Goal: Information Seeking & Learning: Learn about a topic

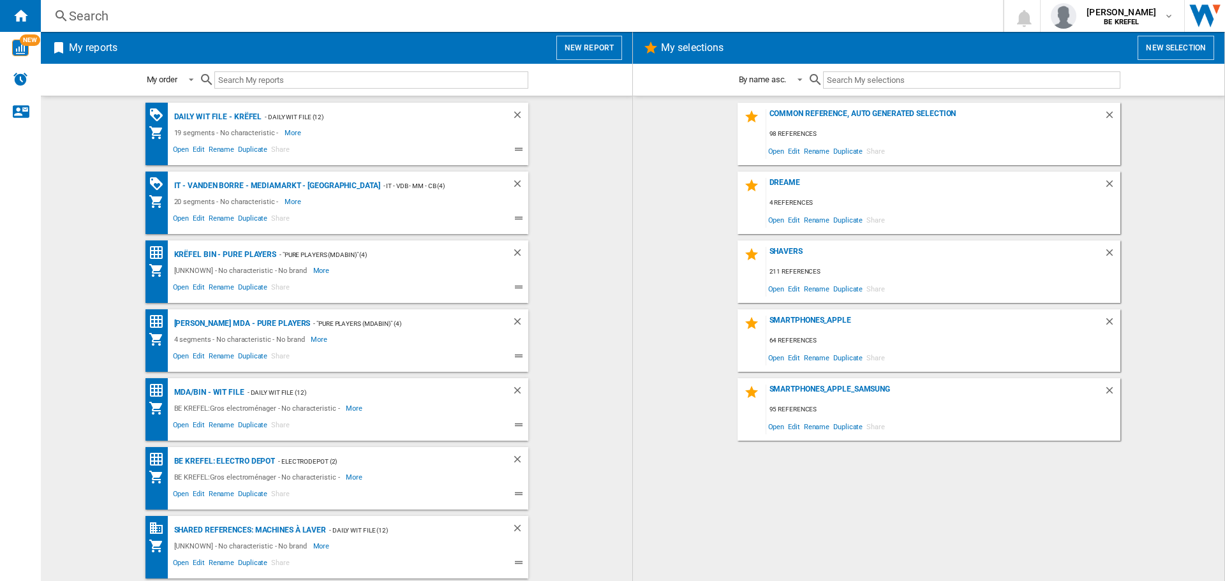
click at [91, 19] on div "Search" at bounding box center [519, 16] width 901 height 18
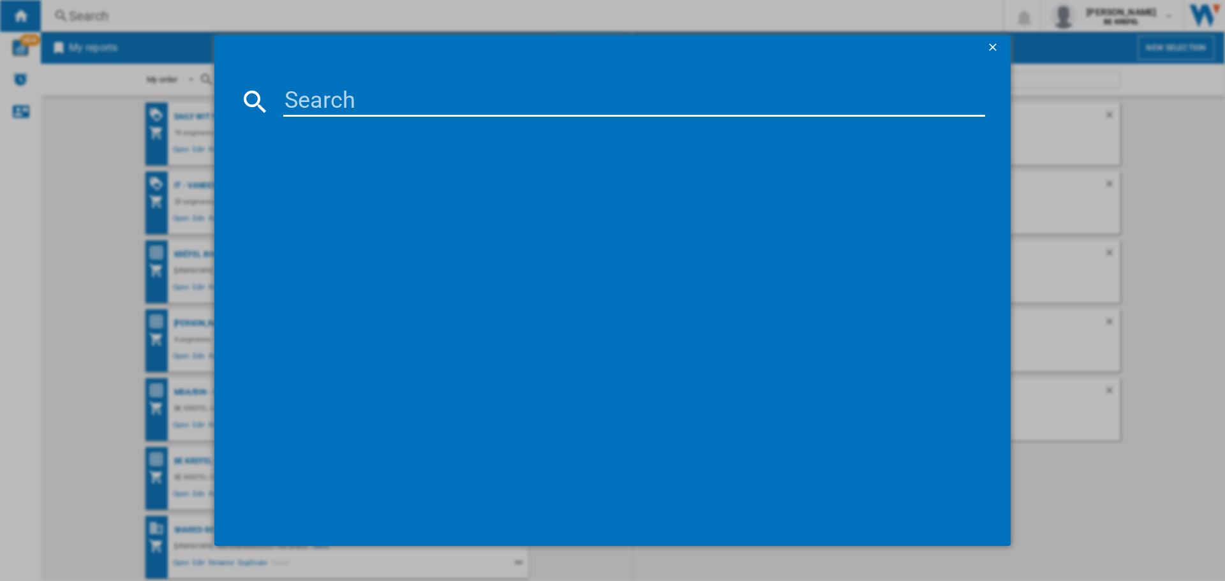
click at [299, 96] on input at bounding box center [634, 101] width 702 height 31
paste input "41011613"
type input "41011613"
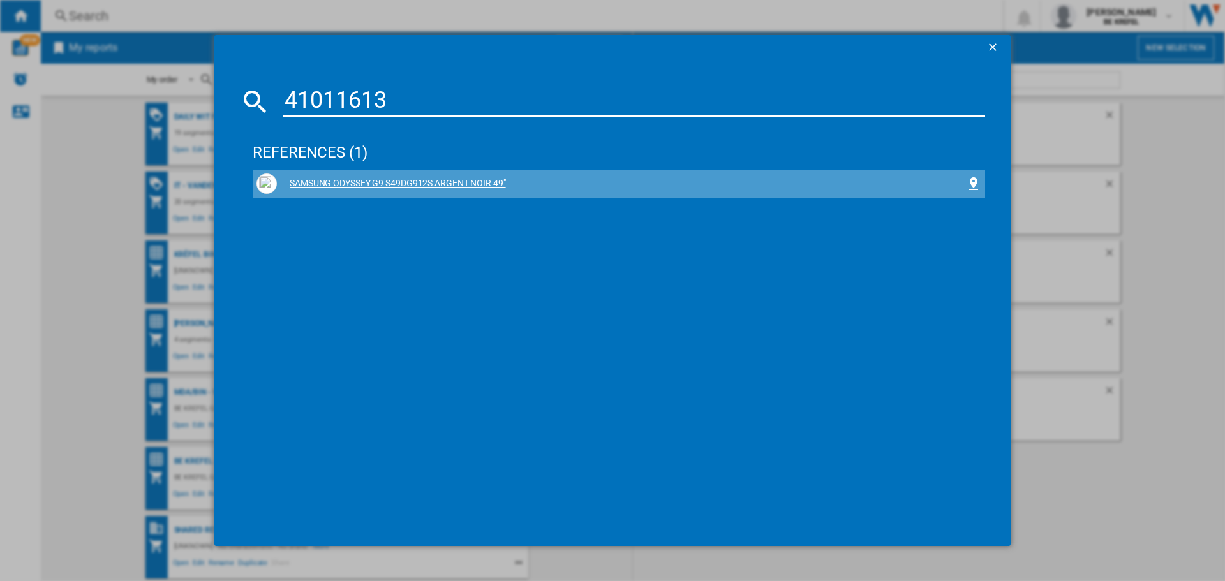
click at [463, 185] on div "SAMSUNG ODYSSEY G9 S49DG912S ARGENT NOIR 49"" at bounding box center [621, 183] width 689 height 13
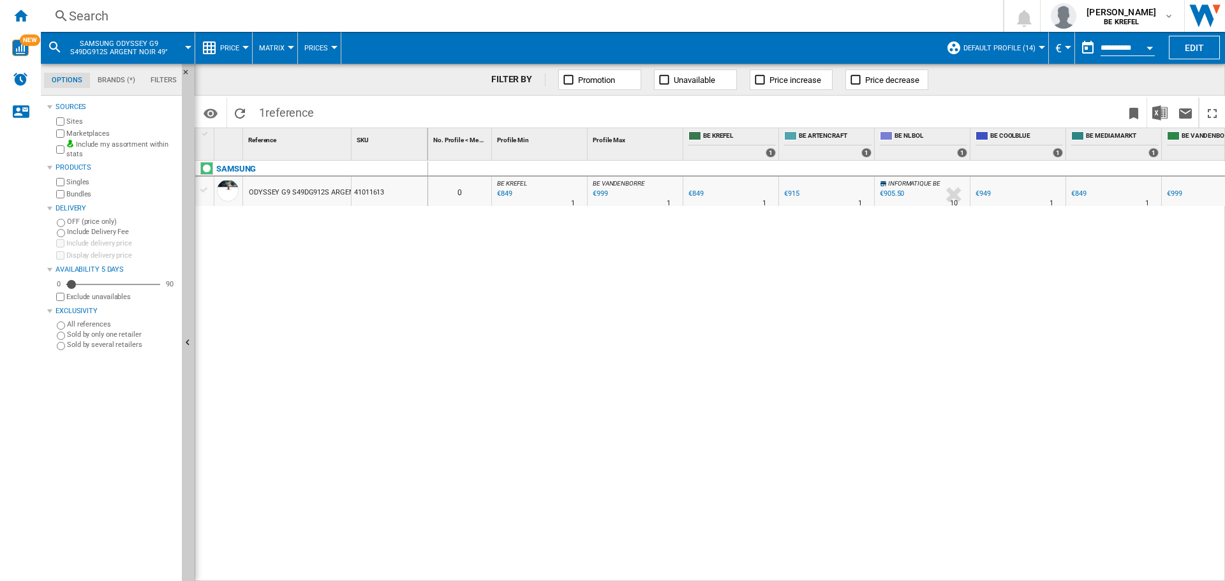
click at [989, 572] on div "0 0 BE KREFEL : BE FR KREFEL 0.0 % €849 % N/A 1 BE KREFEL : BE FR KREFEL BE VAN…" at bounding box center [827, 371] width 798 height 421
click at [248, 50] on md-menu "Price Price Price Matrix Price Ranking Analytics Base 100 Shared references Cov…" at bounding box center [223, 48] width 57 height 32
click at [247, 46] on div at bounding box center [245, 47] width 6 height 3
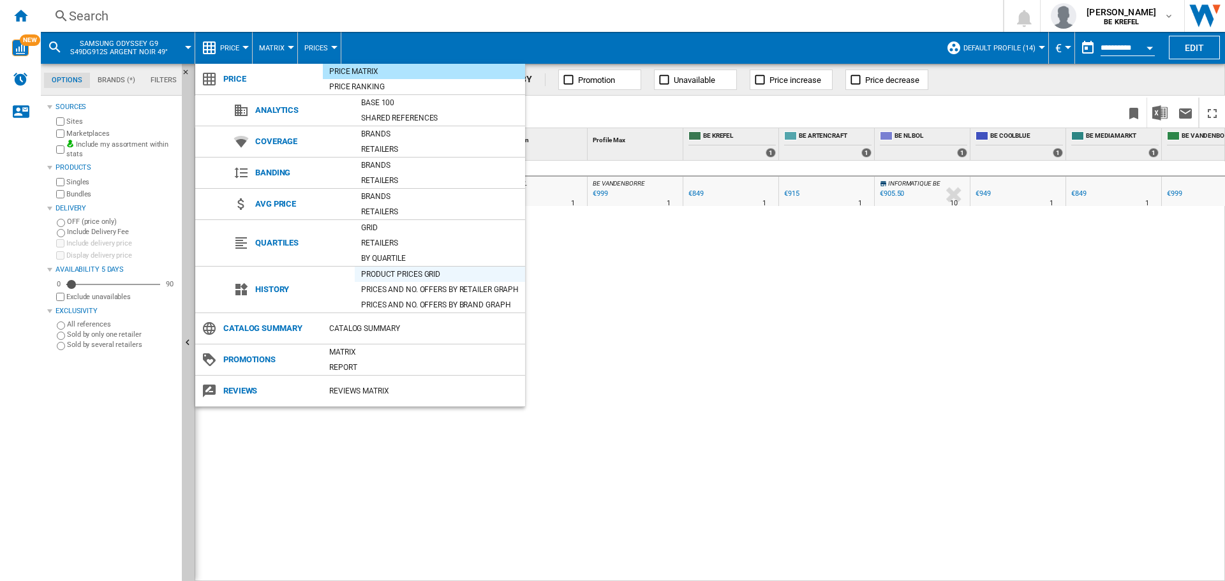
click at [403, 274] on div "Product prices grid" at bounding box center [440, 274] width 170 height 13
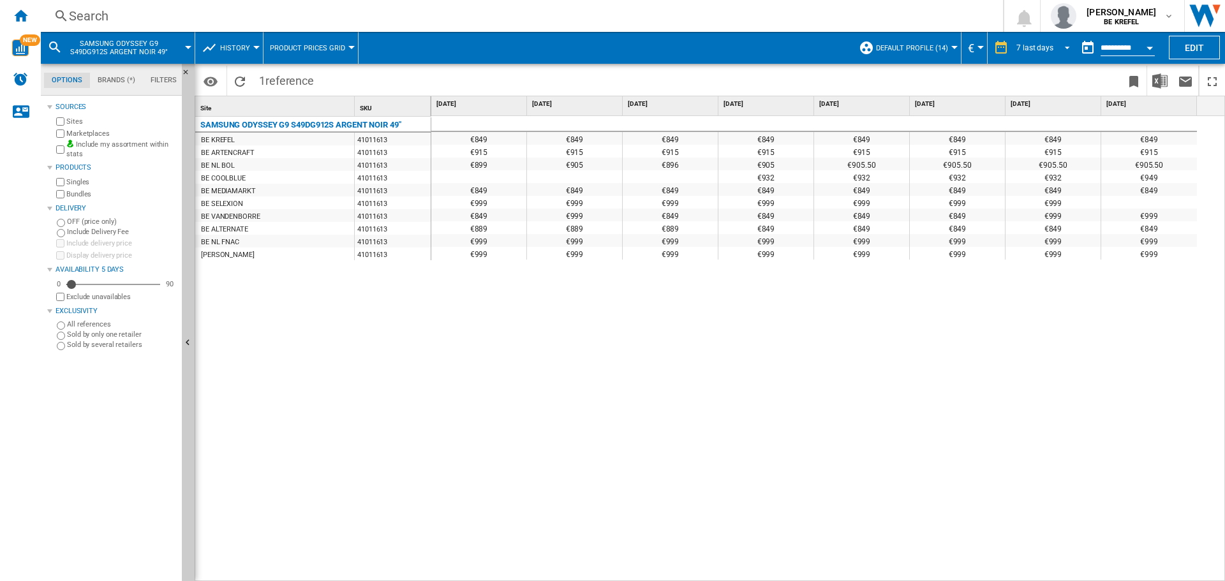
click at [1062, 44] on span "REPORTS.WIZARD.STEPS.REPORT.STEPS.REPORT_OPTIONS.PERIOD: 7 last days" at bounding box center [1063, 46] width 15 height 11
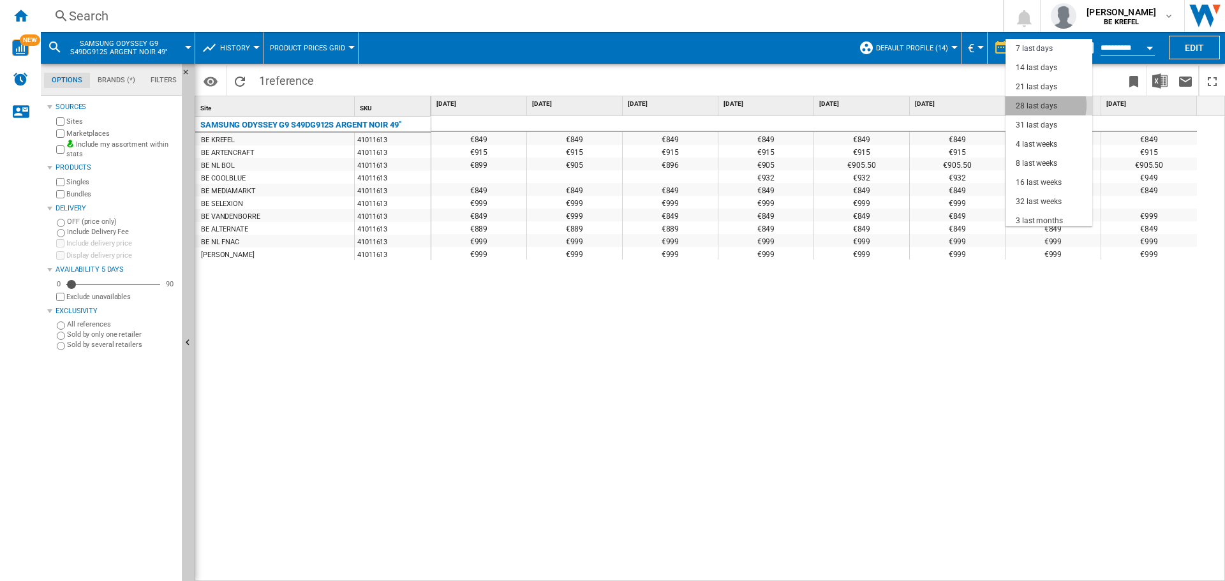
click at [1043, 105] on div "28 last days" at bounding box center [1036, 106] width 41 height 11
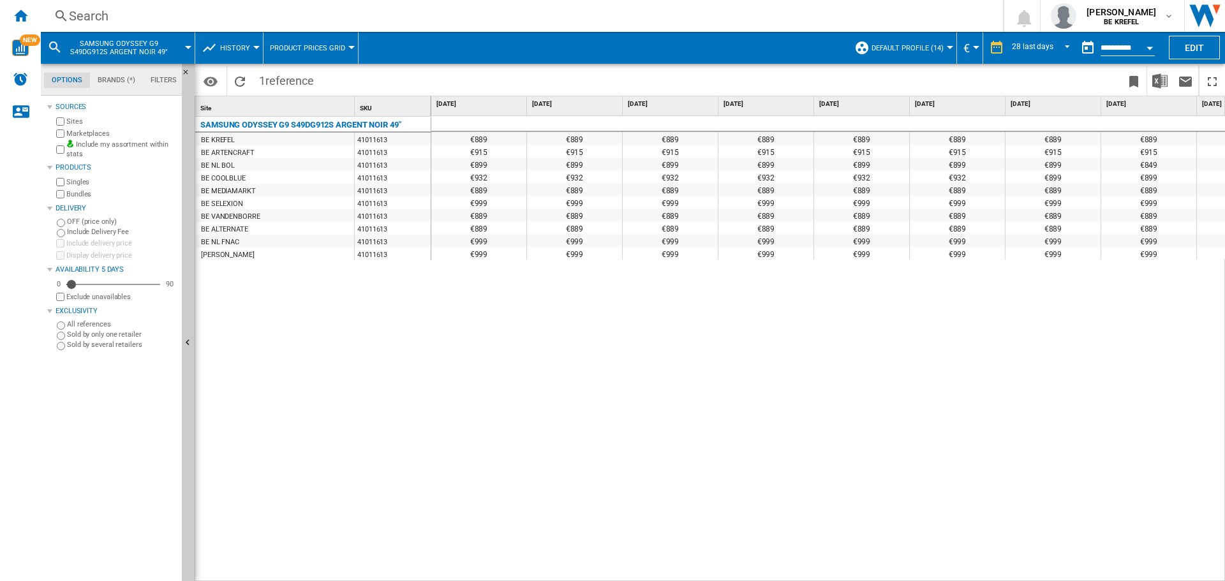
scroll to position [0, 183]
